Goal: Book appointment/travel/reservation

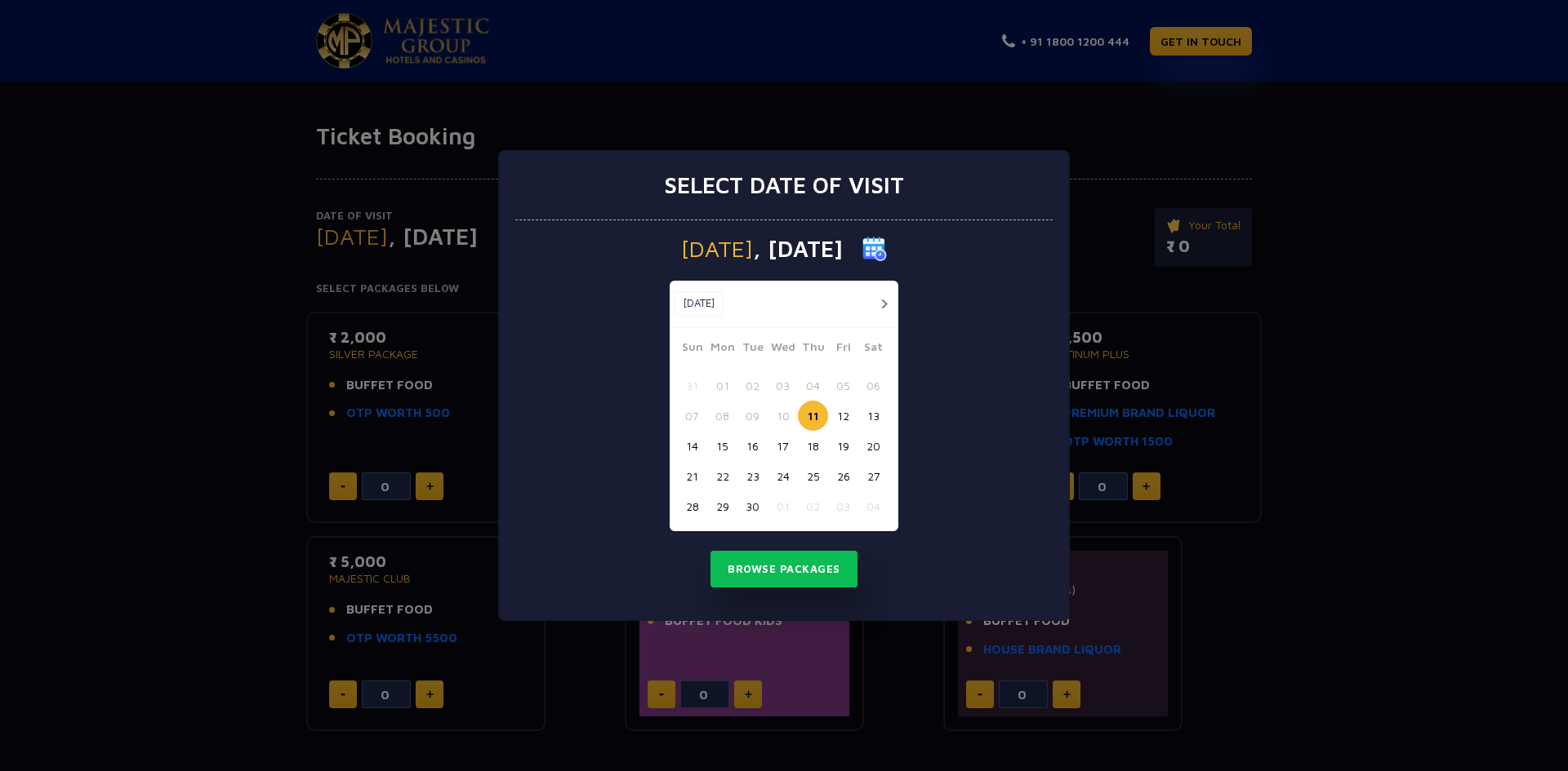
click at [887, 251] on img at bounding box center [875, 249] width 25 height 25
click at [890, 296] on button "button" at bounding box center [884, 303] width 20 height 20
click at [725, 477] on button "20" at bounding box center [722, 476] width 30 height 30
click at [755, 566] on button "Browse Packages" at bounding box center [784, 569] width 147 height 38
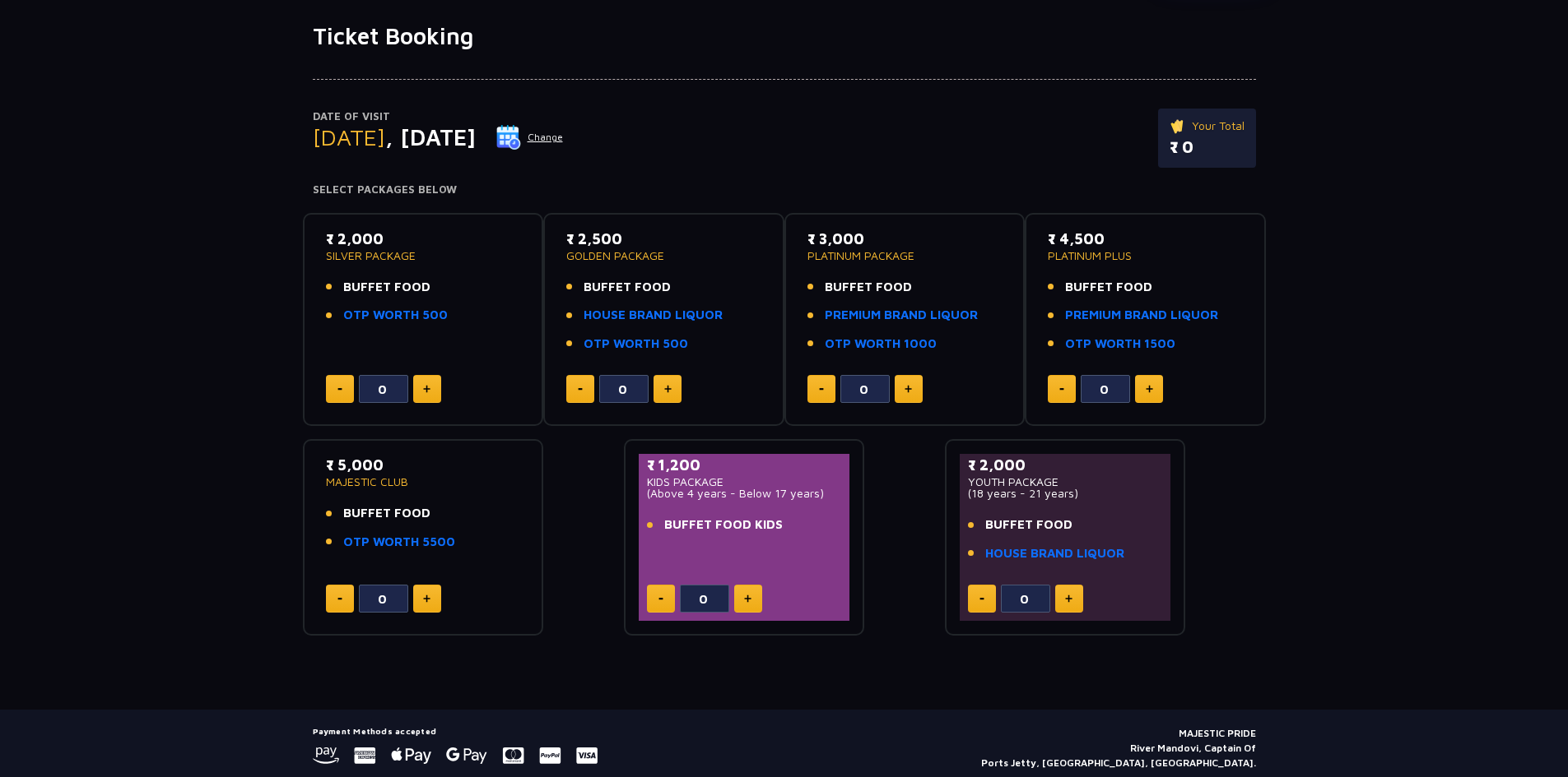
scroll to position [158, 0]
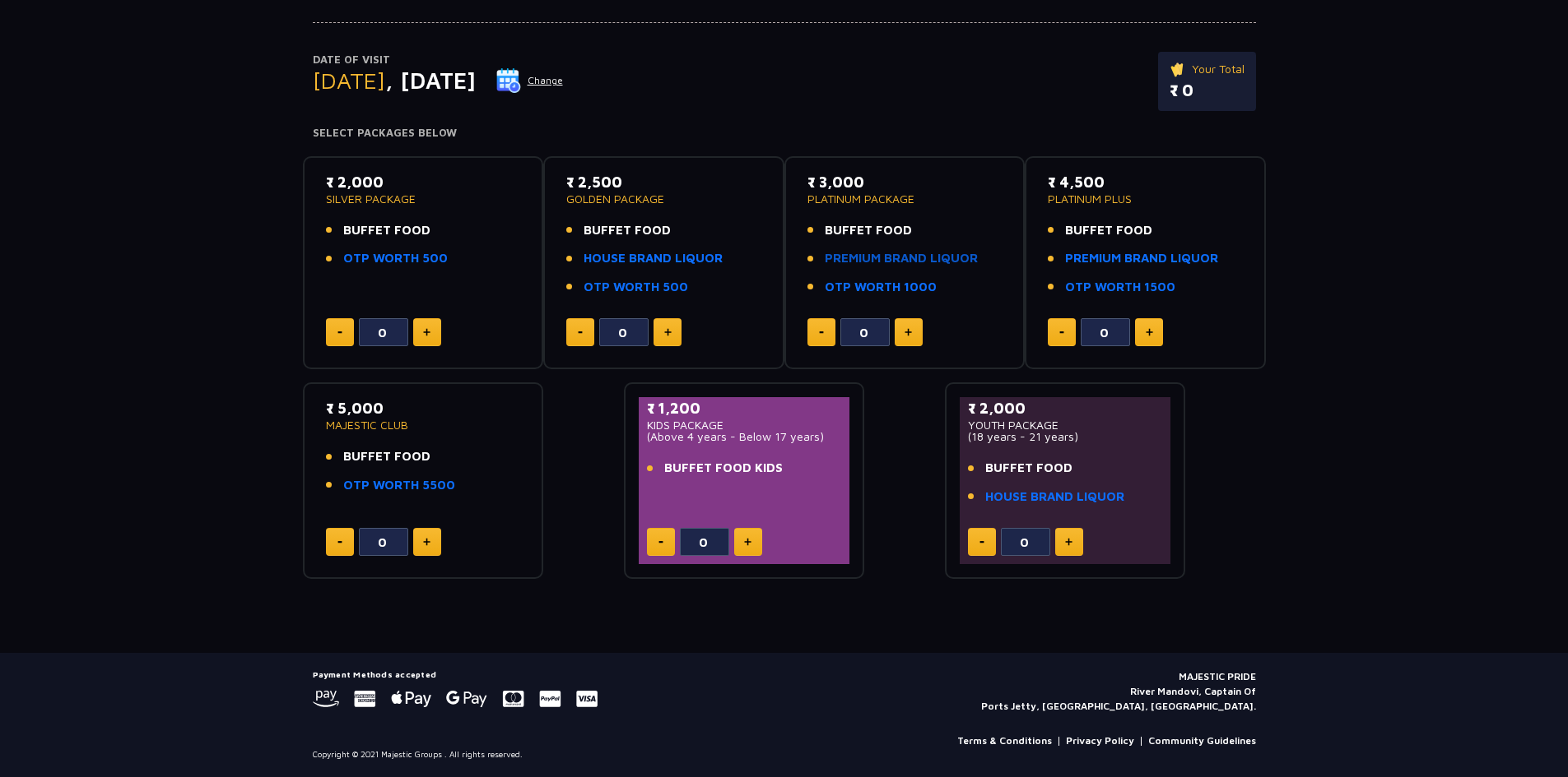
click at [845, 258] on link "PREMIUM BRAND LIQUOR" at bounding box center [900, 258] width 153 height 19
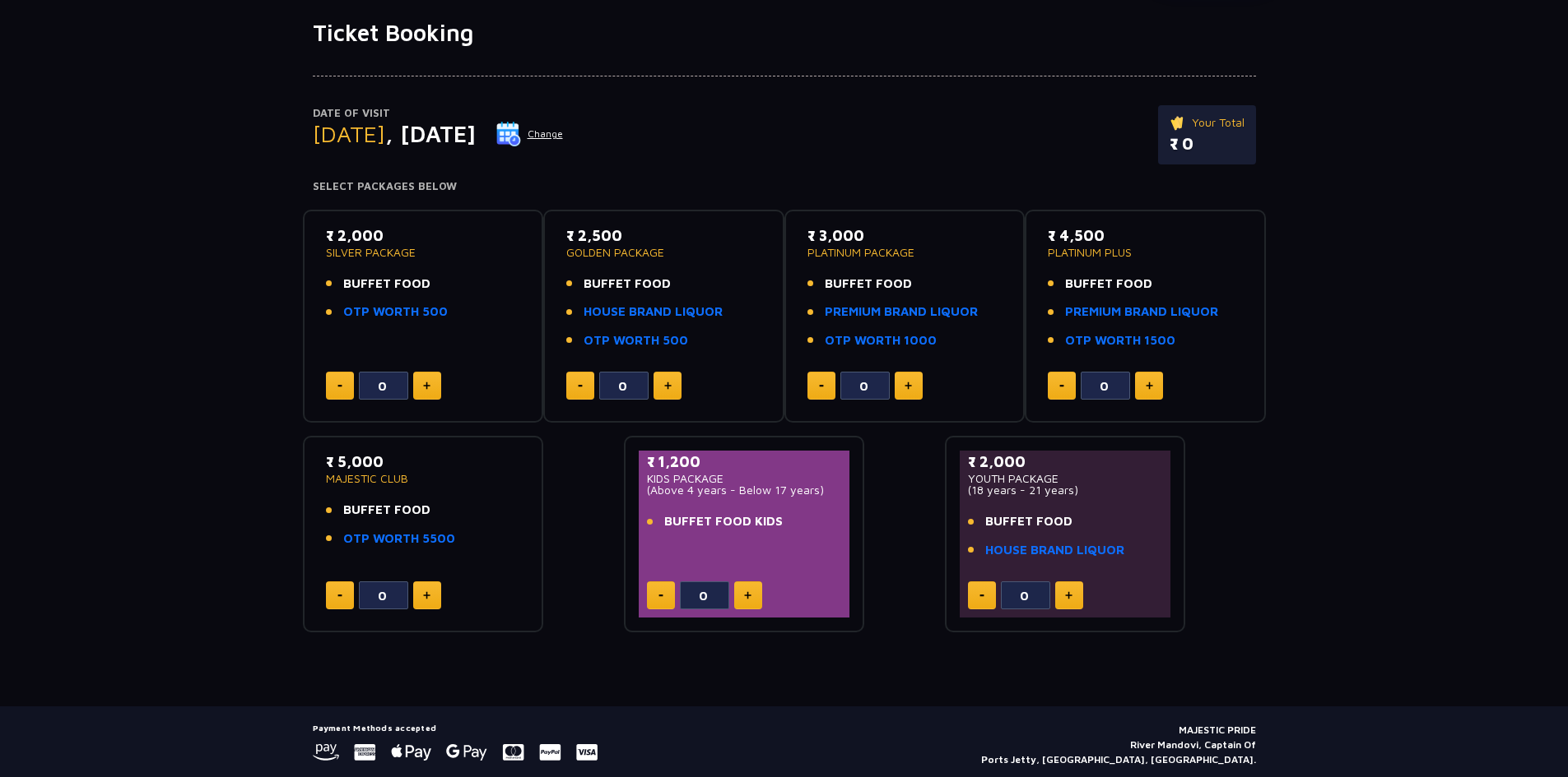
scroll to position [76, 0]
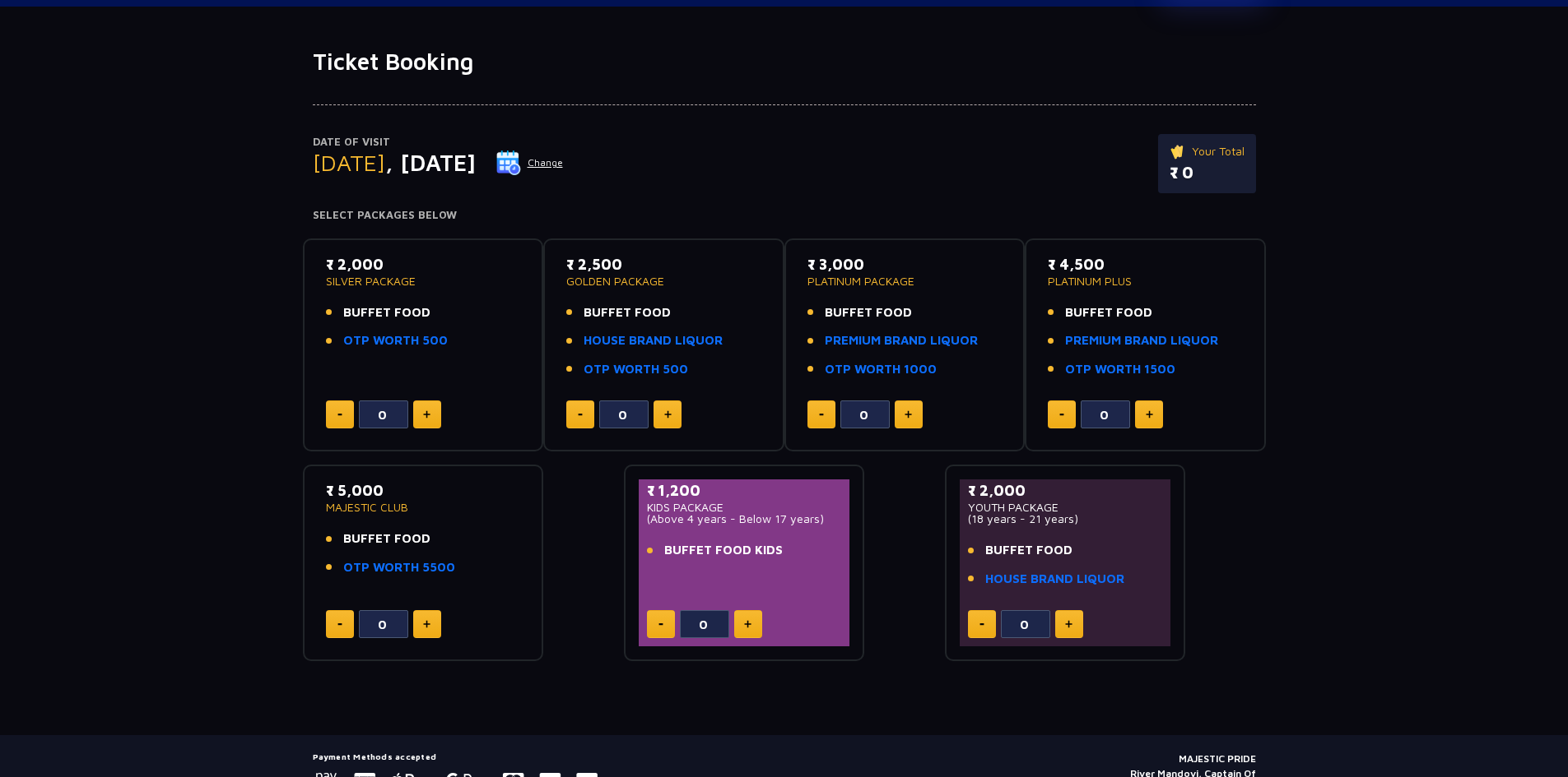
click at [919, 421] on button at bounding box center [908, 415] width 28 height 28
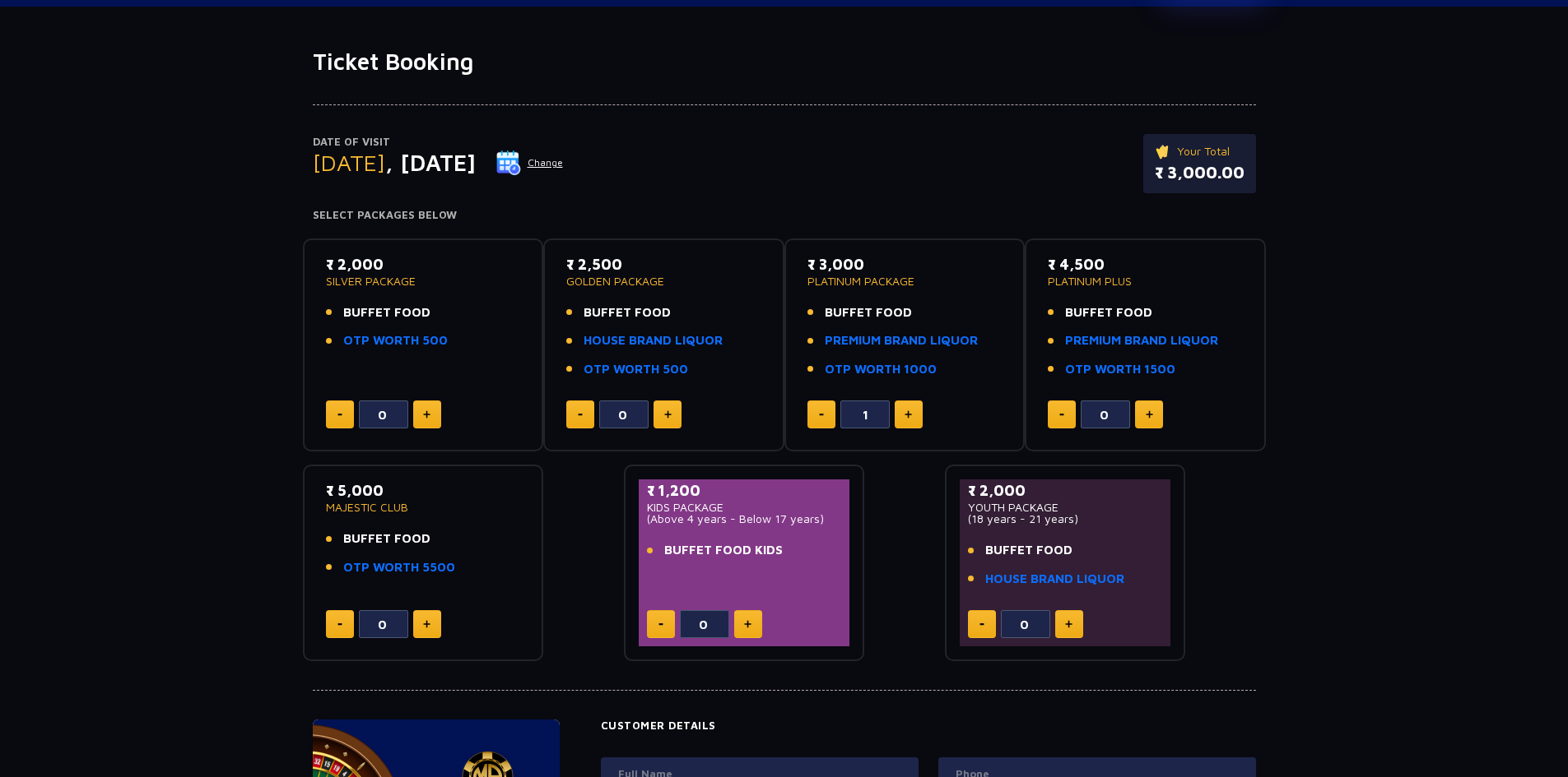
click at [919, 421] on button at bounding box center [908, 415] width 28 height 28
type input "2"
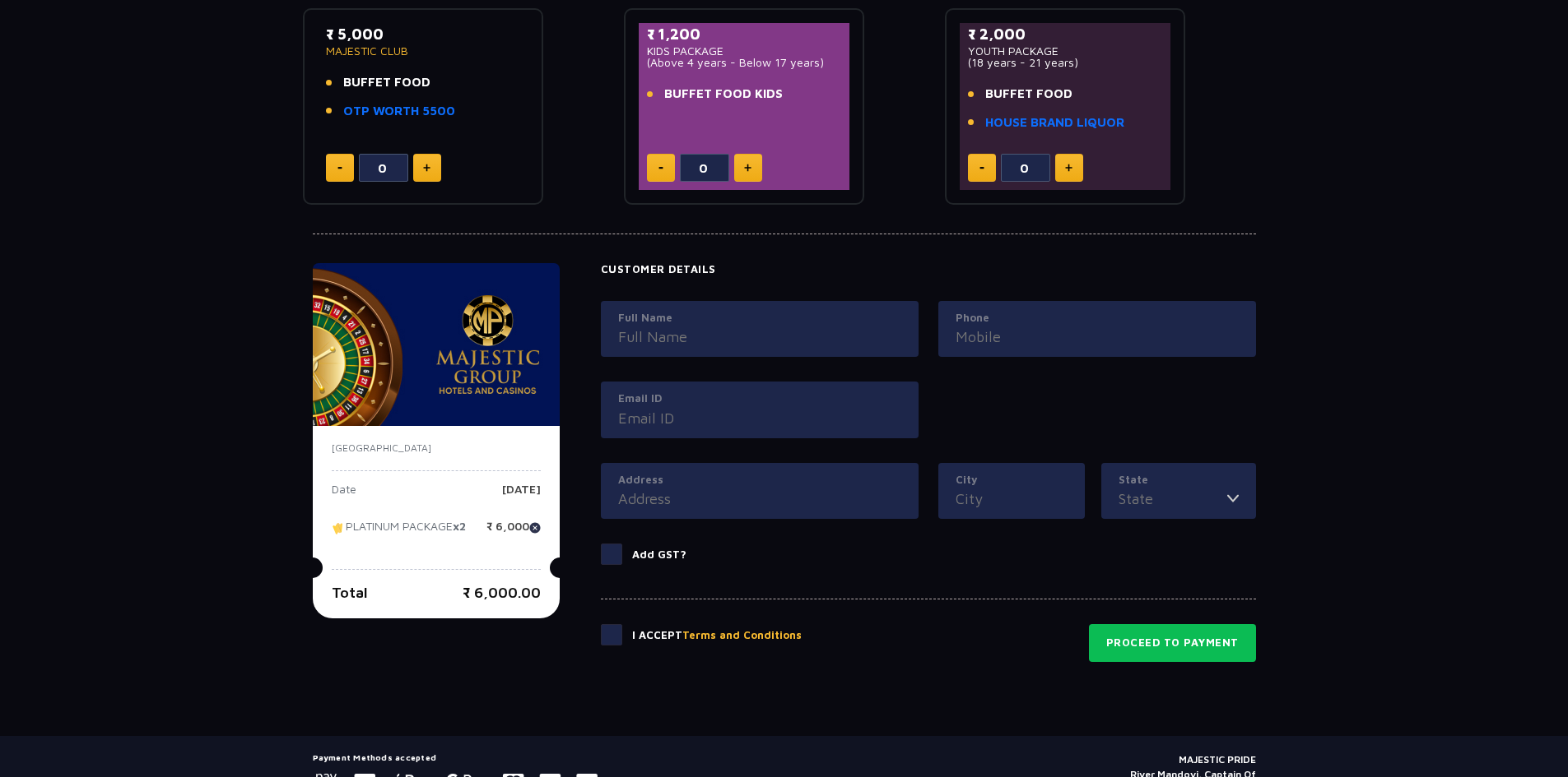
scroll to position [204, 0]
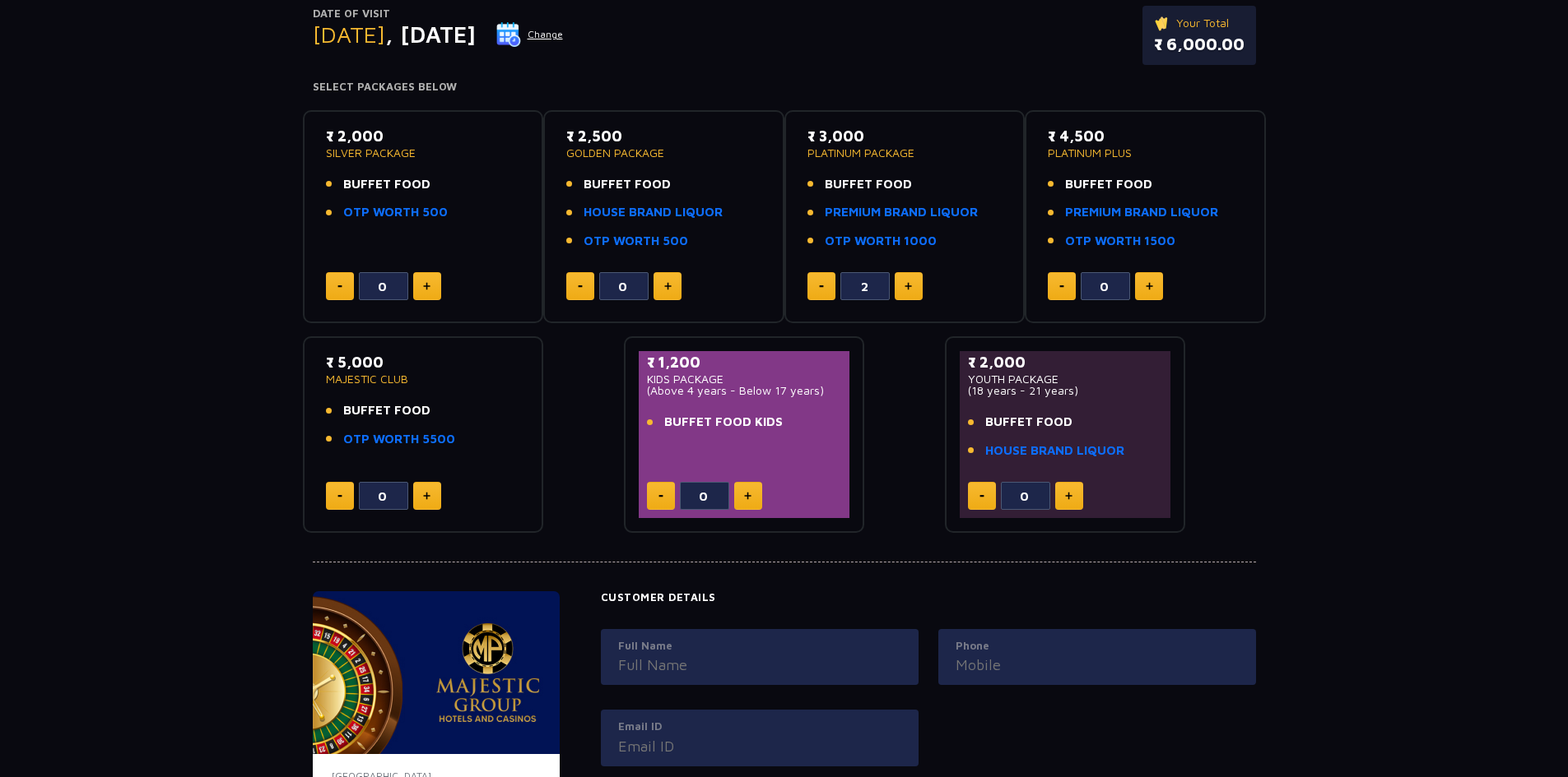
click at [1073, 154] on p "PLATINUM PLUS" at bounding box center [1145, 153] width 195 height 11
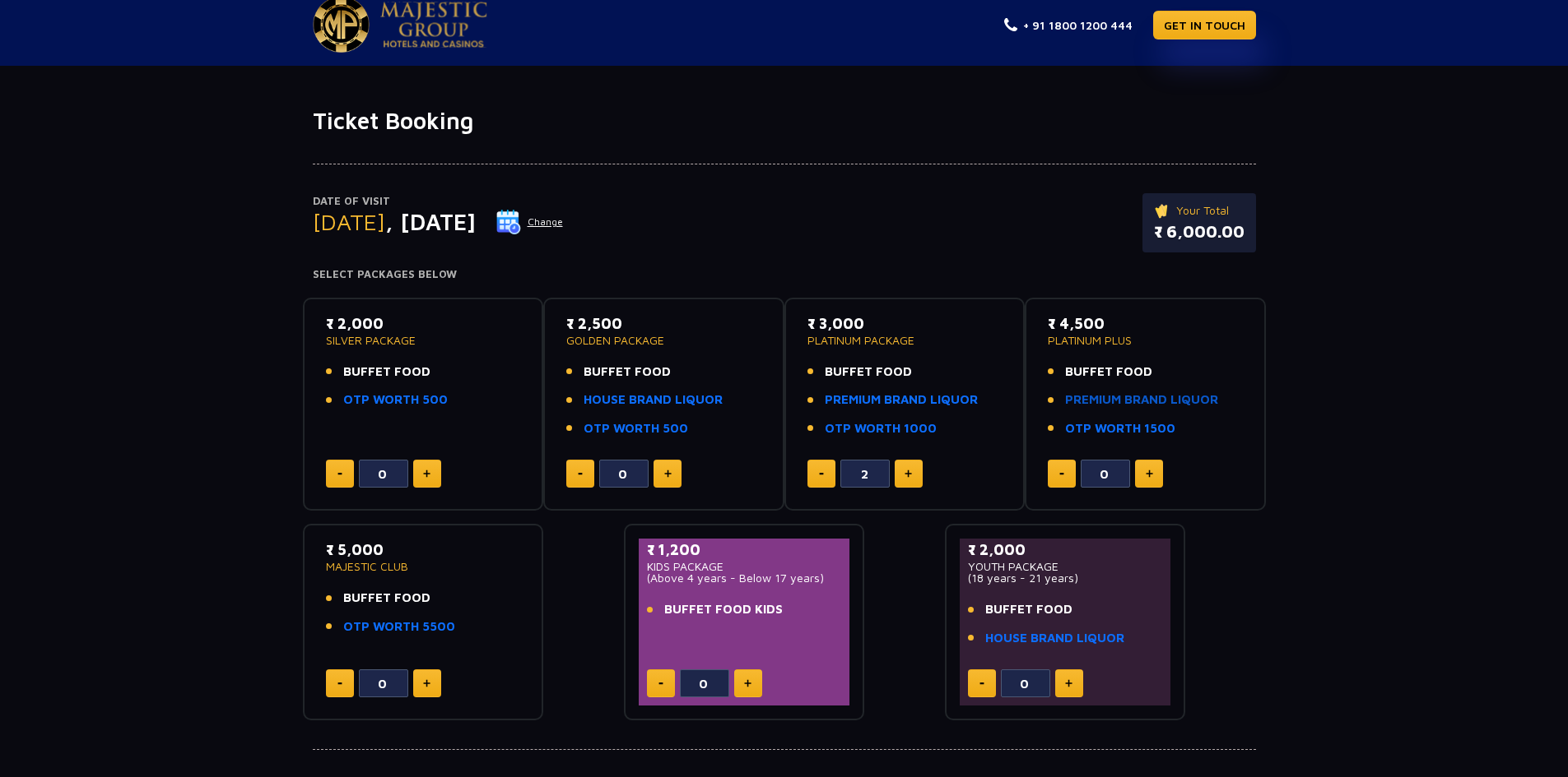
scroll to position [0, 0]
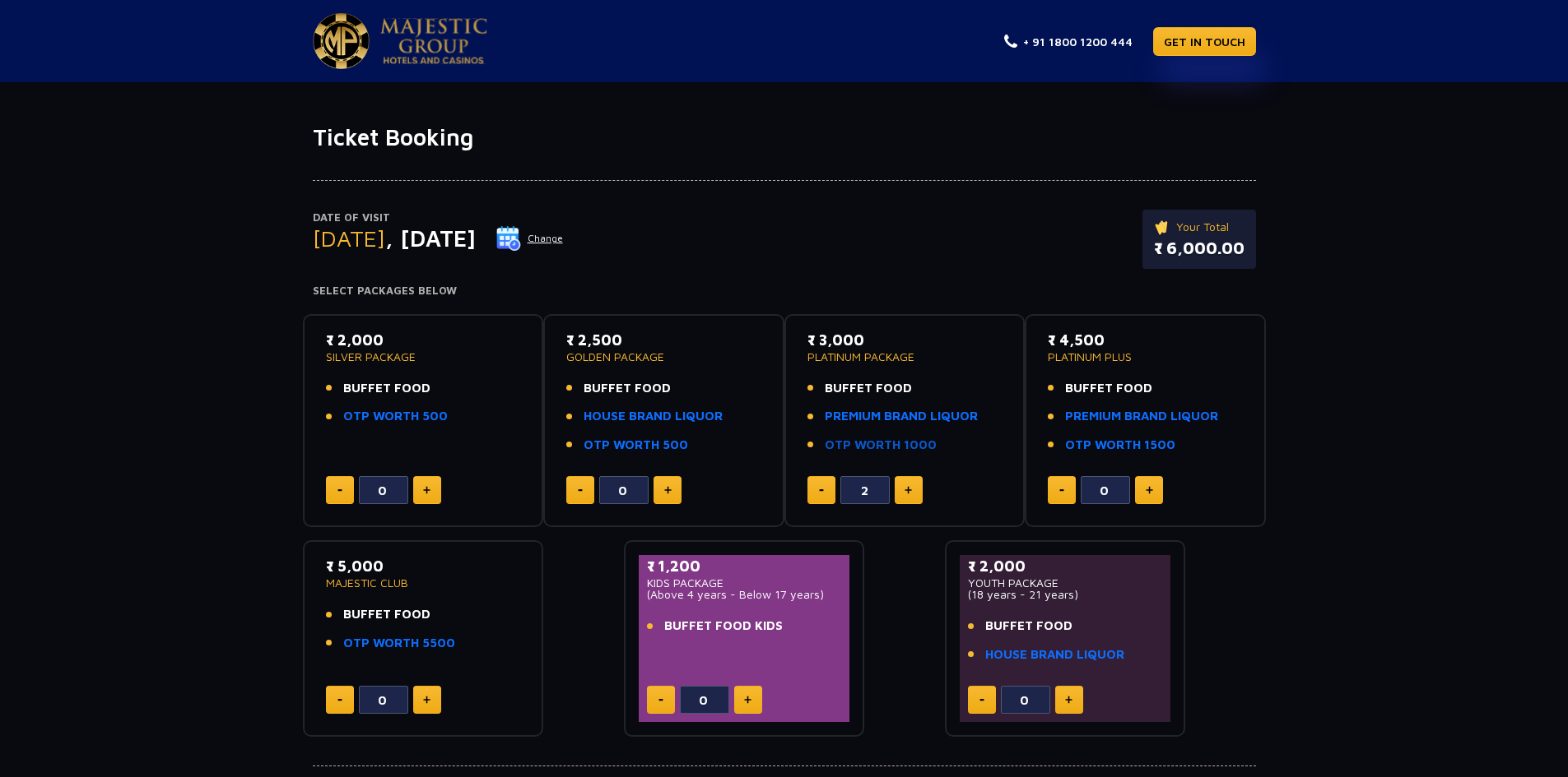
click at [878, 444] on link "OTP WORTH 1000" at bounding box center [880, 445] width 112 height 19
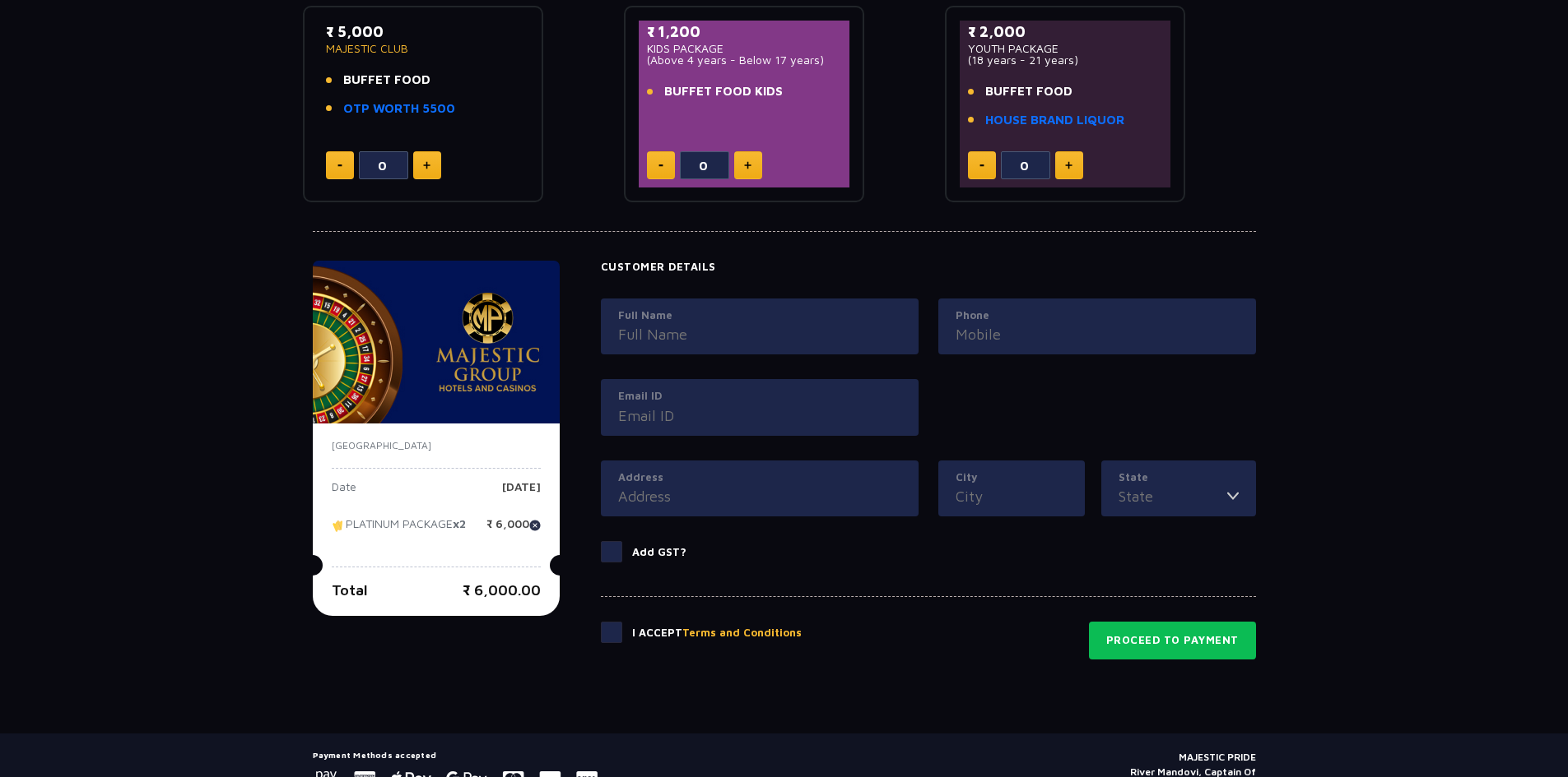
scroll to position [575, 0]
